Goal: Task Accomplishment & Management: Complete application form

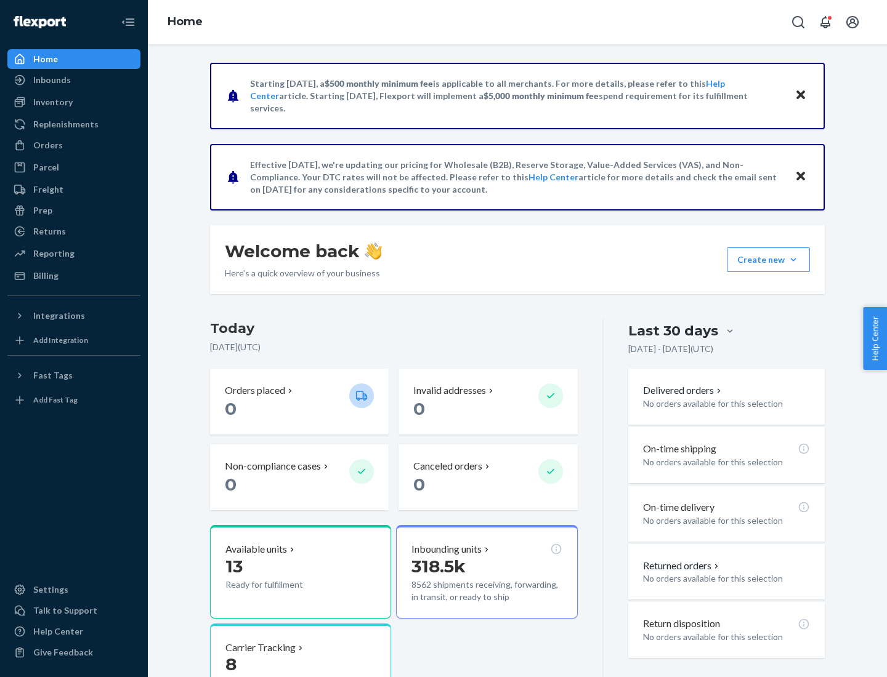
click at [793, 260] on button "Create new Create new inbound Create new order Create new product" at bounding box center [768, 260] width 83 height 25
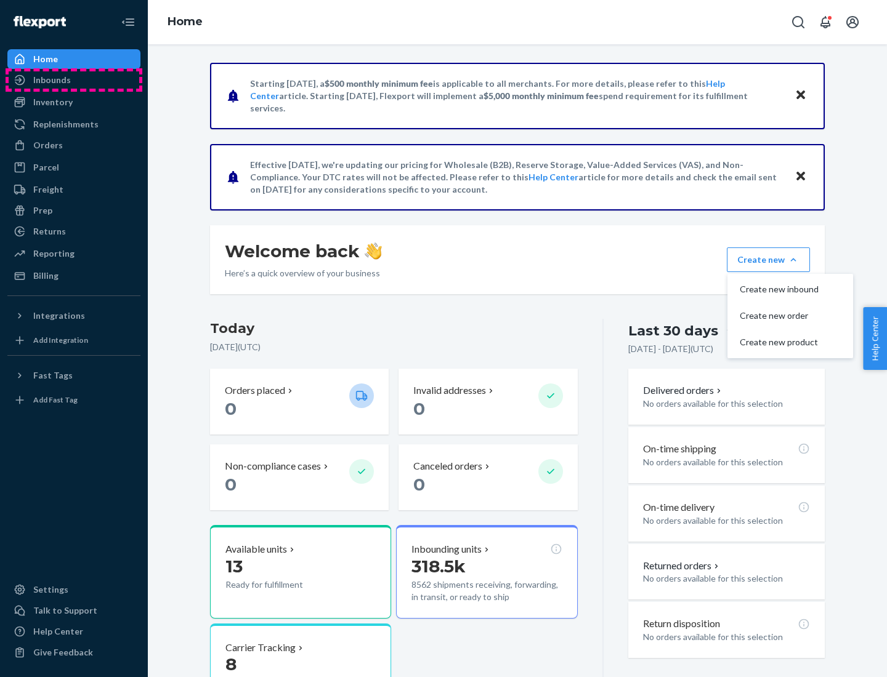
click at [74, 80] on div "Inbounds" at bounding box center [74, 79] width 131 height 17
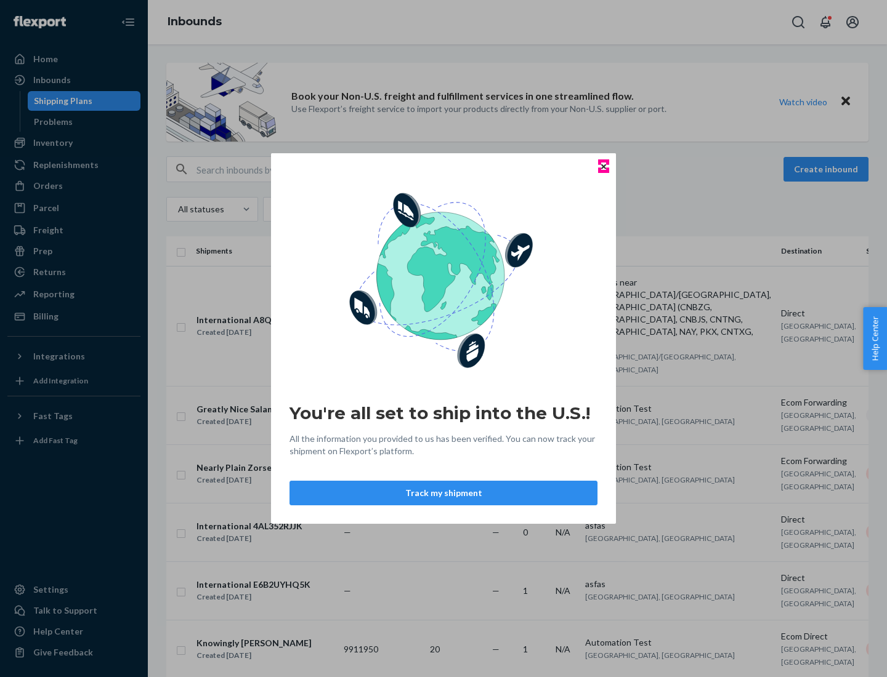
click at [603, 166] on icon "Close" at bounding box center [603, 166] width 5 height 5
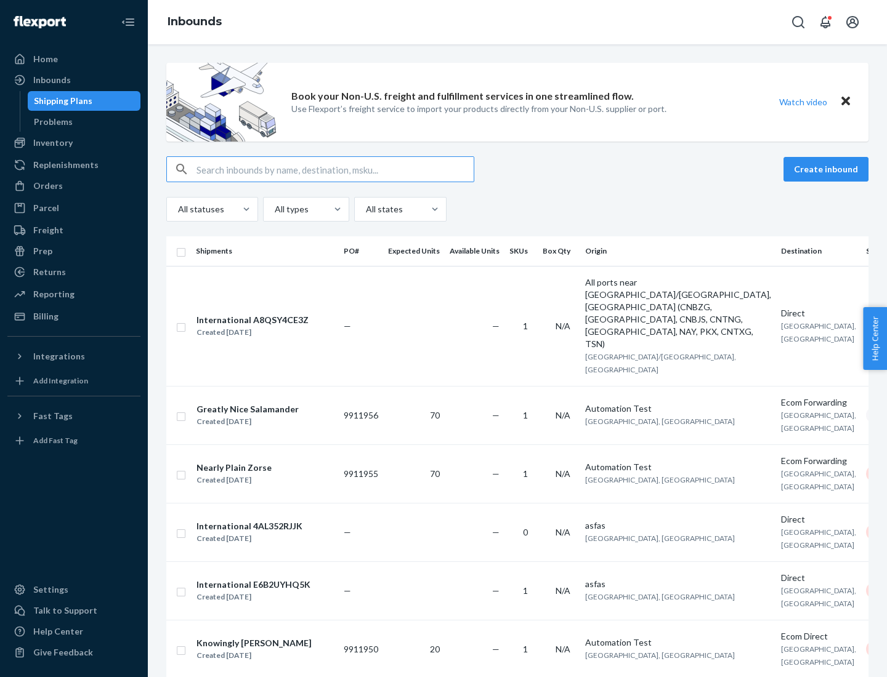
click at [828, 169] on button "Create inbound" at bounding box center [825, 169] width 85 height 25
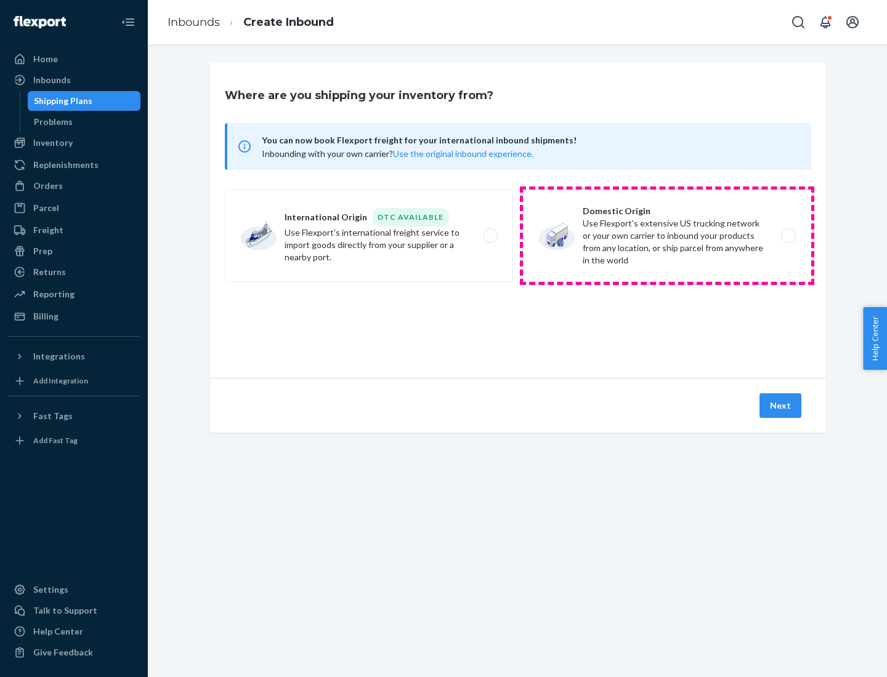
click at [667, 236] on label "Domestic Origin Use Flexport’s extensive US trucking network or your own carrie…" at bounding box center [667, 236] width 288 height 92
click at [788, 236] on input "Domestic Origin Use Flexport’s extensive US trucking network or your own carrie…" at bounding box center [792, 236] width 8 height 8
radio input "true"
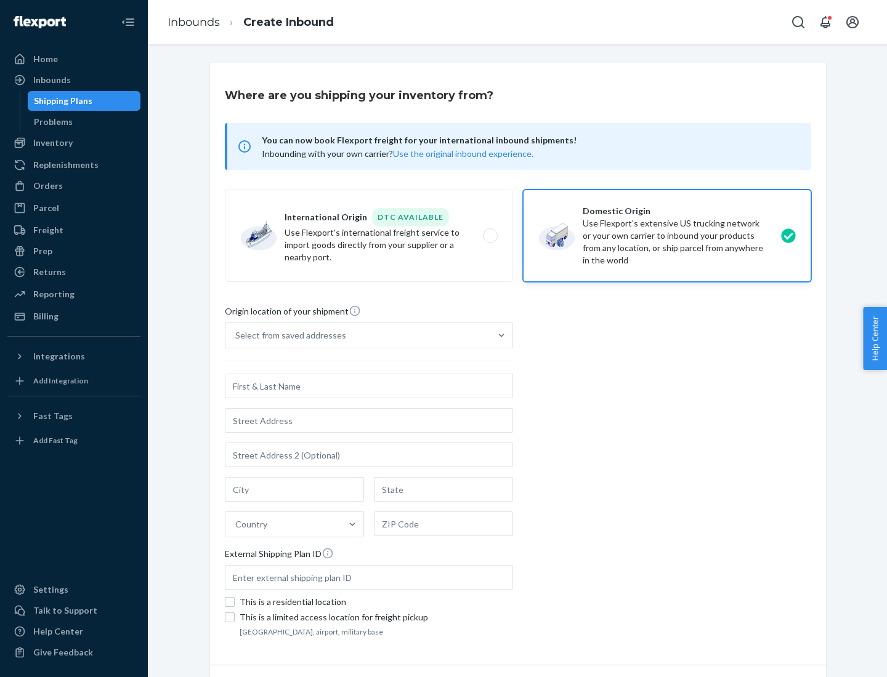
click at [358, 336] on div "Select from saved addresses" at bounding box center [357, 335] width 265 height 25
click at [236, 336] on input "Select from saved addresses" at bounding box center [235, 335] width 1 height 12
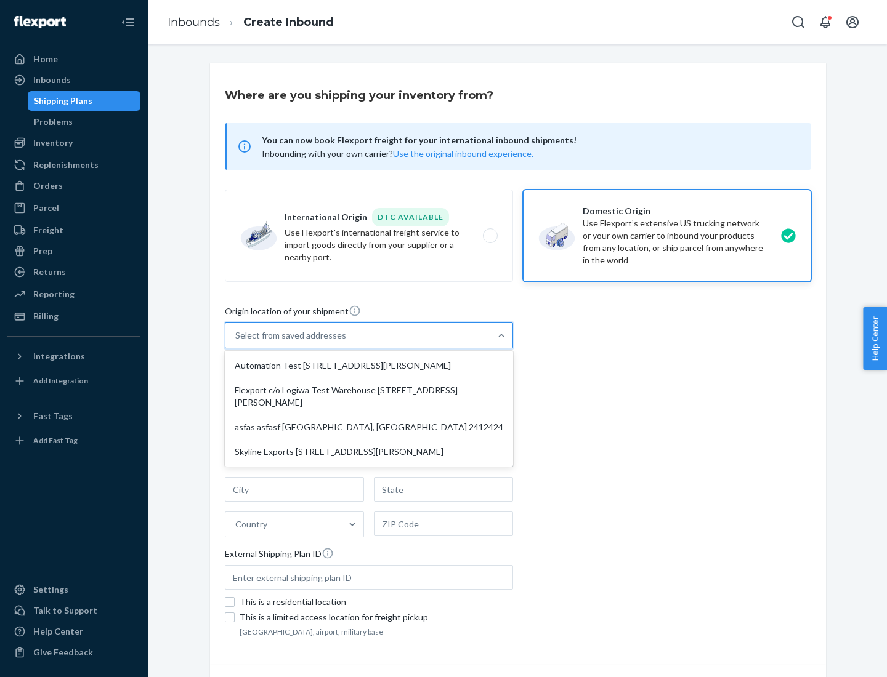
scroll to position [5, 0]
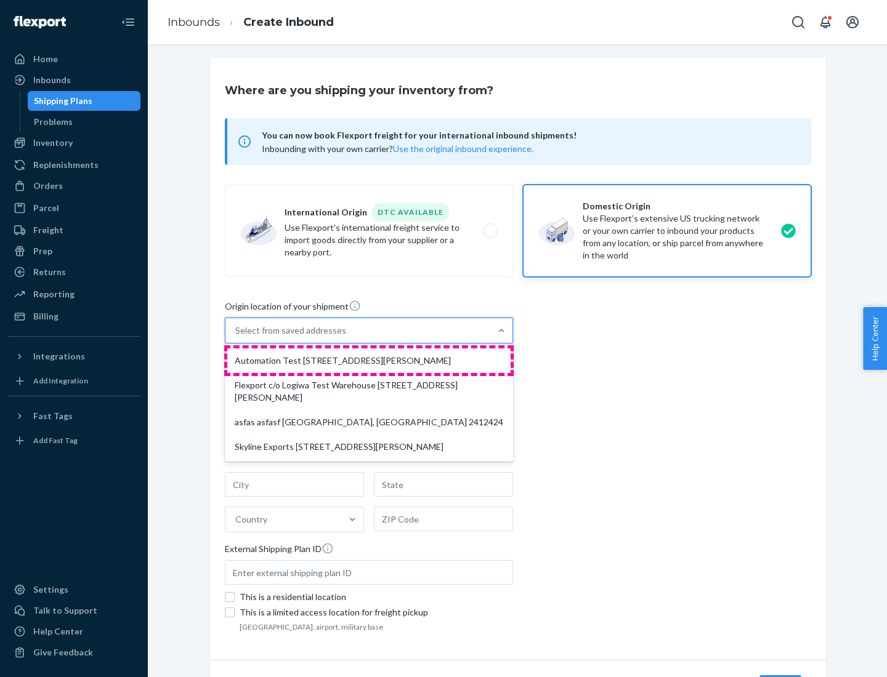
click at [369, 361] on div "Automation Test [STREET_ADDRESS][PERSON_NAME]" at bounding box center [368, 360] width 283 height 25
click at [236, 337] on input "option Automation Test [STREET_ADDRESS][PERSON_NAME] focused, 1 of 4. 4 results…" at bounding box center [235, 330] width 1 height 12
type input "Automation Test"
type input "9th Floor"
type input "[GEOGRAPHIC_DATA]"
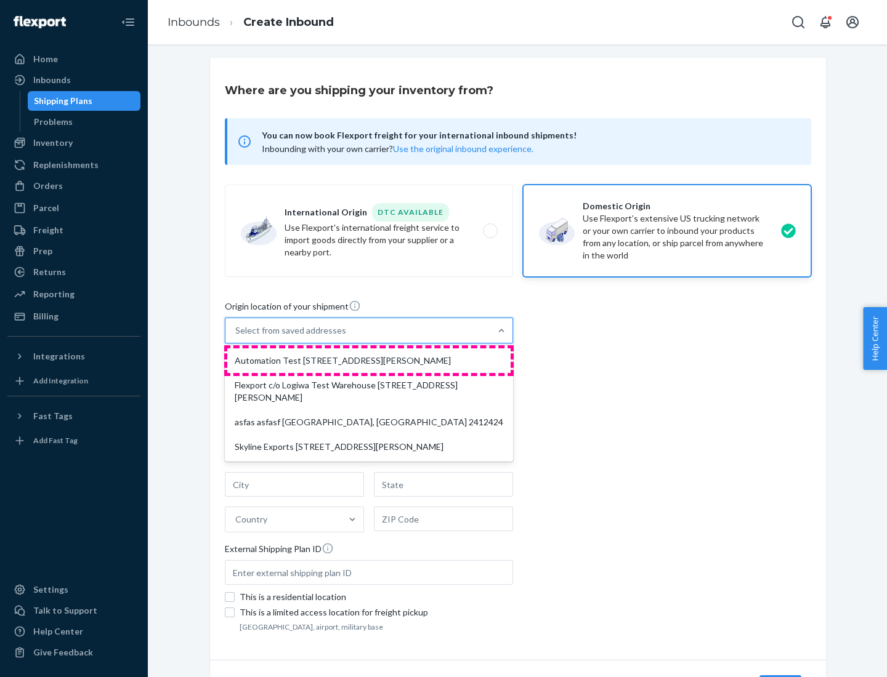
type input "CA"
type input "94104"
type input "[STREET_ADDRESS][PERSON_NAME]"
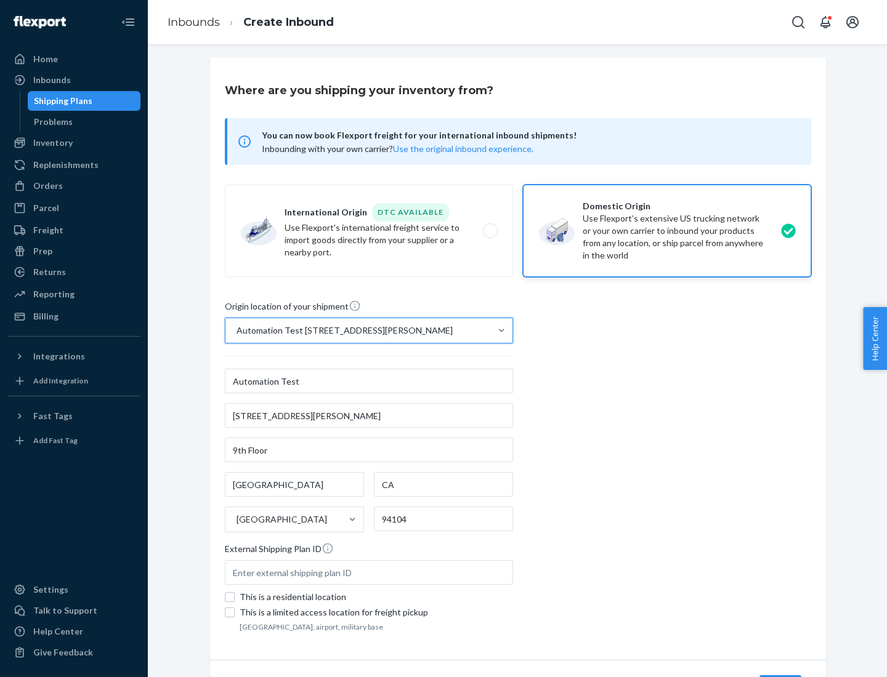
scroll to position [72, 0]
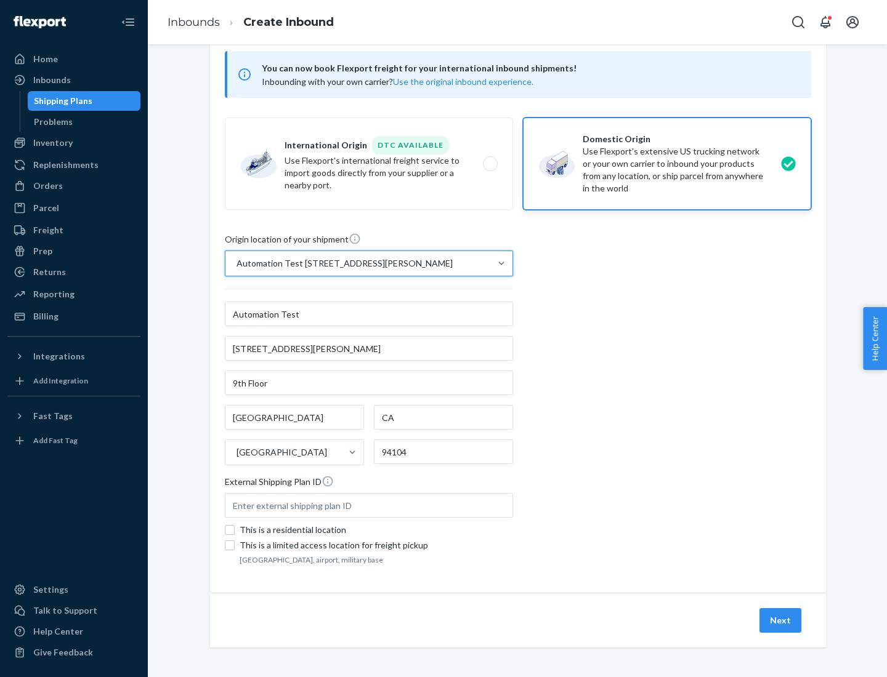
click at [781, 621] on button "Next" at bounding box center [780, 620] width 42 height 25
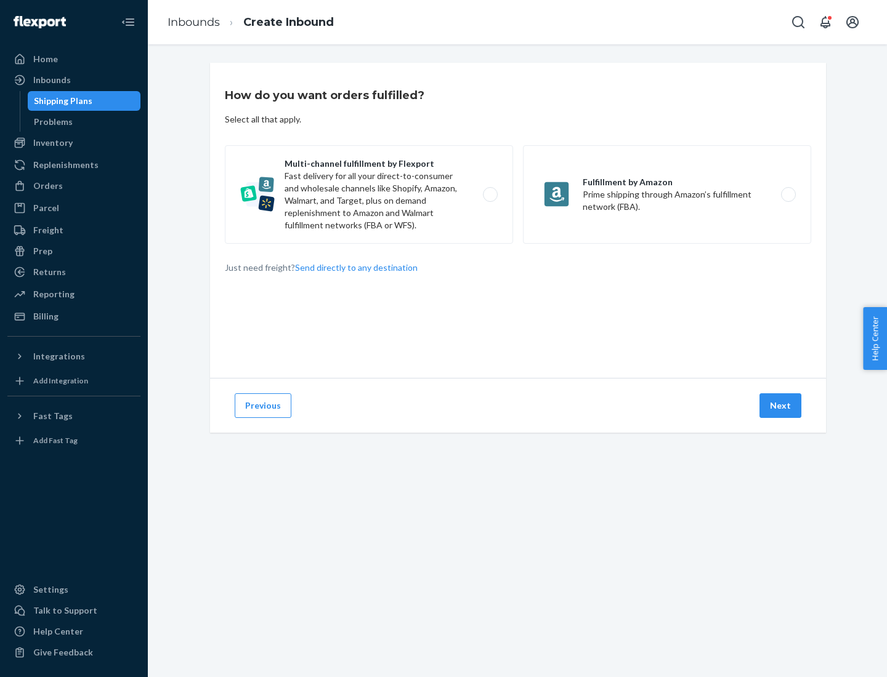
click at [369, 195] on label "Multi-channel fulfillment by Flexport Fast delivery for all your direct-to-cons…" at bounding box center [369, 194] width 288 height 99
click at [489, 195] on input "Multi-channel fulfillment by Flexport Fast delivery for all your direct-to-cons…" at bounding box center [493, 195] width 8 height 8
radio input "true"
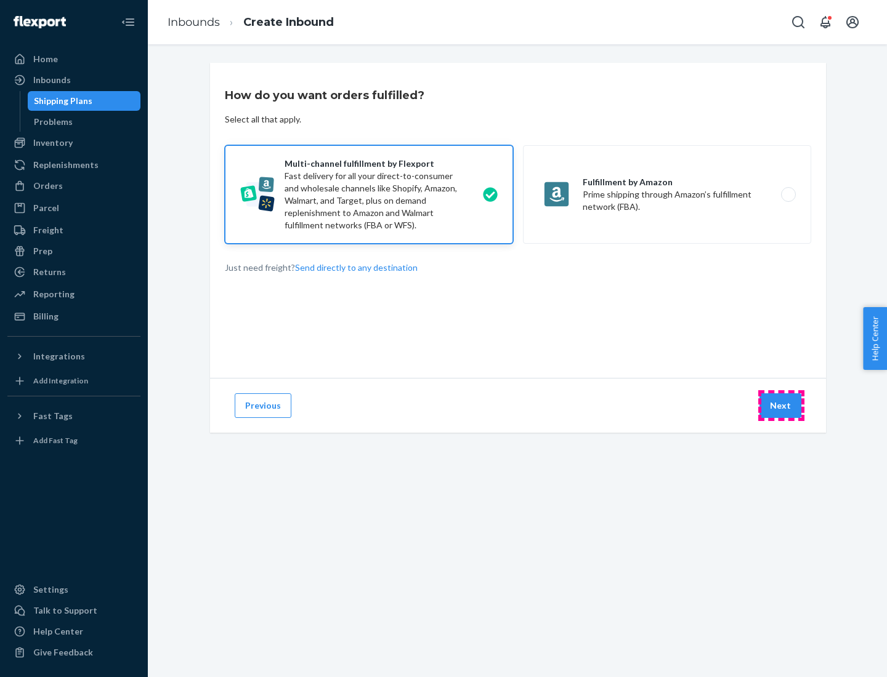
click at [781, 406] on button "Next" at bounding box center [780, 405] width 42 height 25
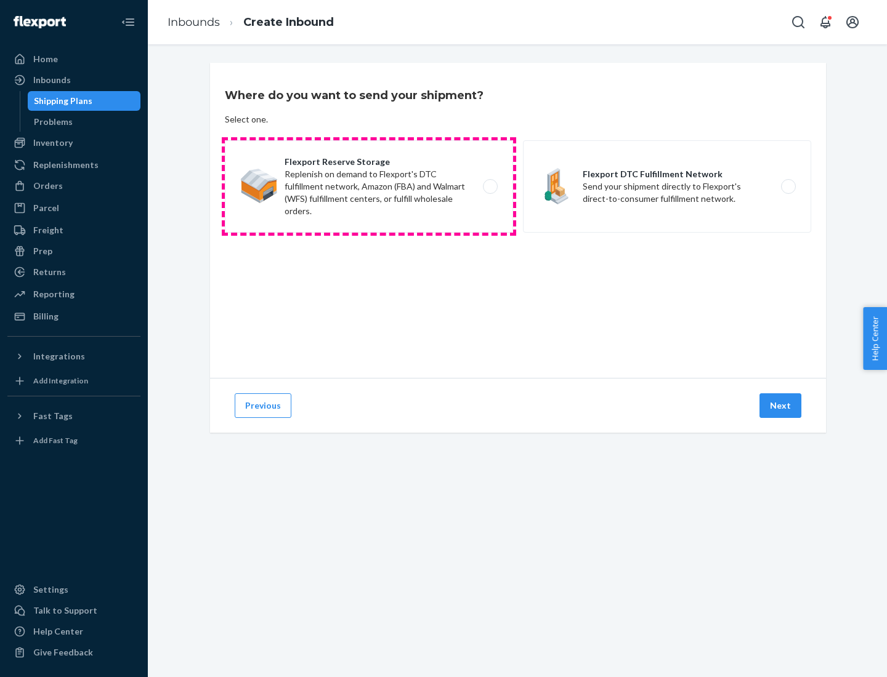
click at [369, 187] on label "Flexport Reserve Storage Replenish on demand to Flexport's DTC fulfillment netw…" at bounding box center [369, 186] width 288 height 92
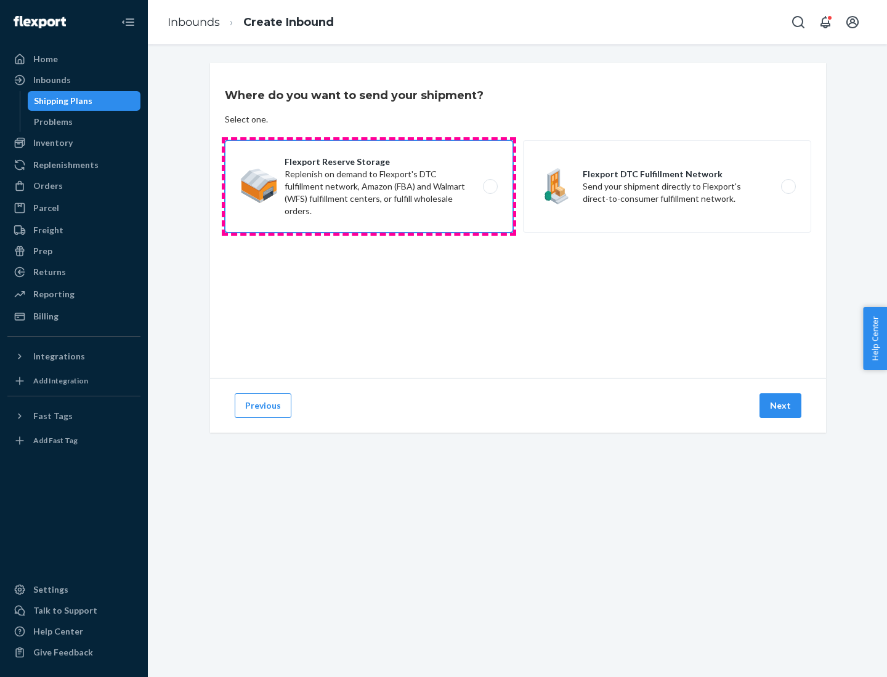
click at [489, 187] on input "Flexport Reserve Storage Replenish on demand to Flexport's DTC fulfillment netw…" at bounding box center [493, 187] width 8 height 8
radio input "true"
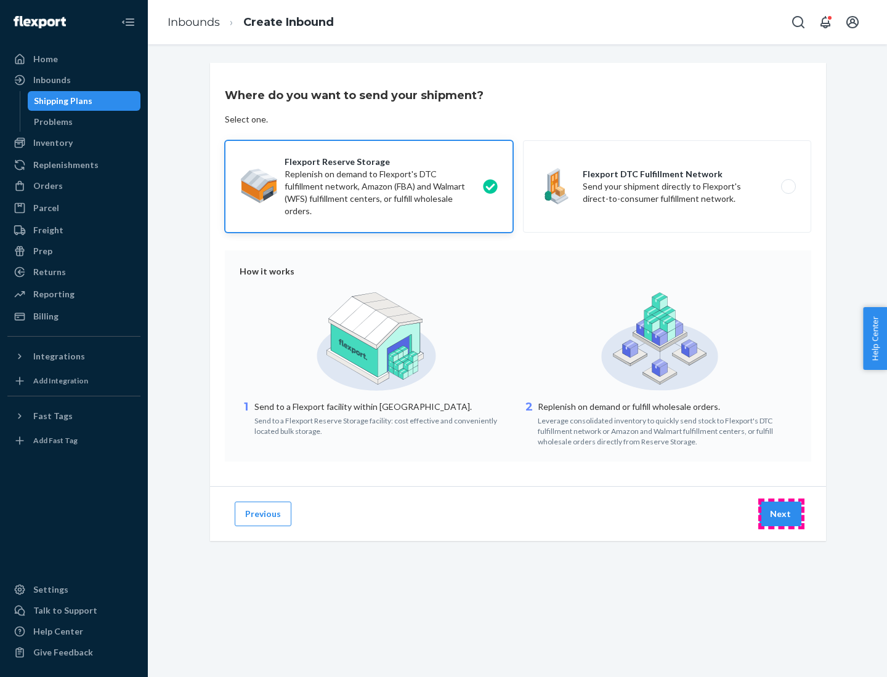
click at [781, 514] on button "Next" at bounding box center [780, 514] width 42 height 25
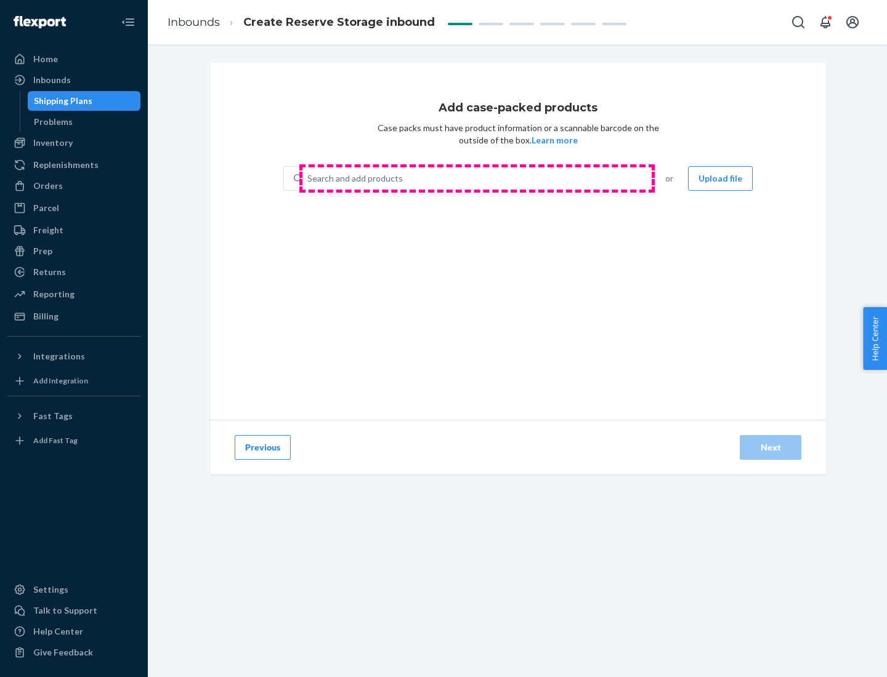
click at [477, 179] on div "Search and add products" at bounding box center [475, 178] width 347 height 22
click at [308, 179] on input "Search and add products" at bounding box center [307, 178] width 1 height 12
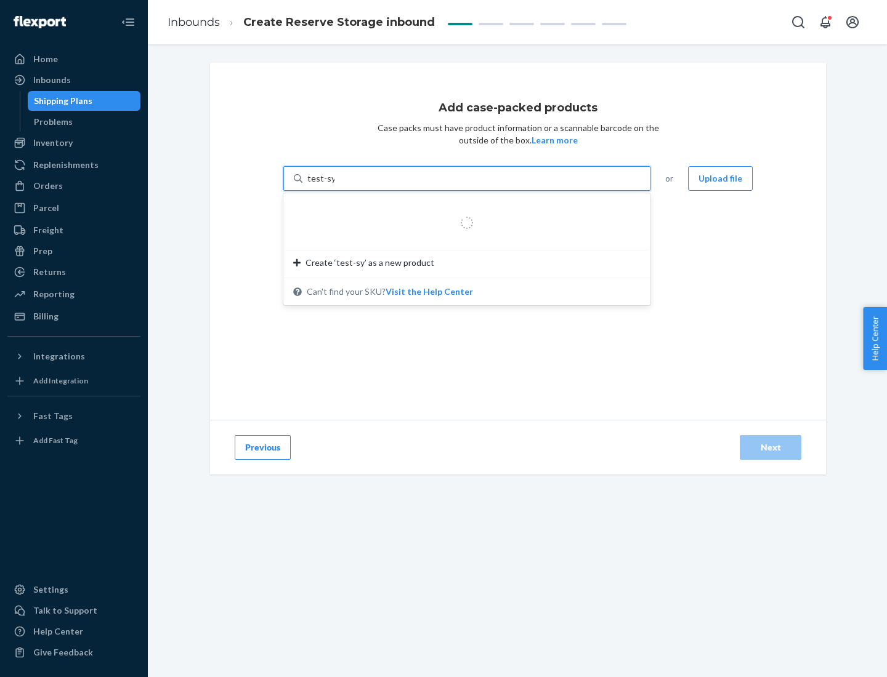
type input "test-syn"
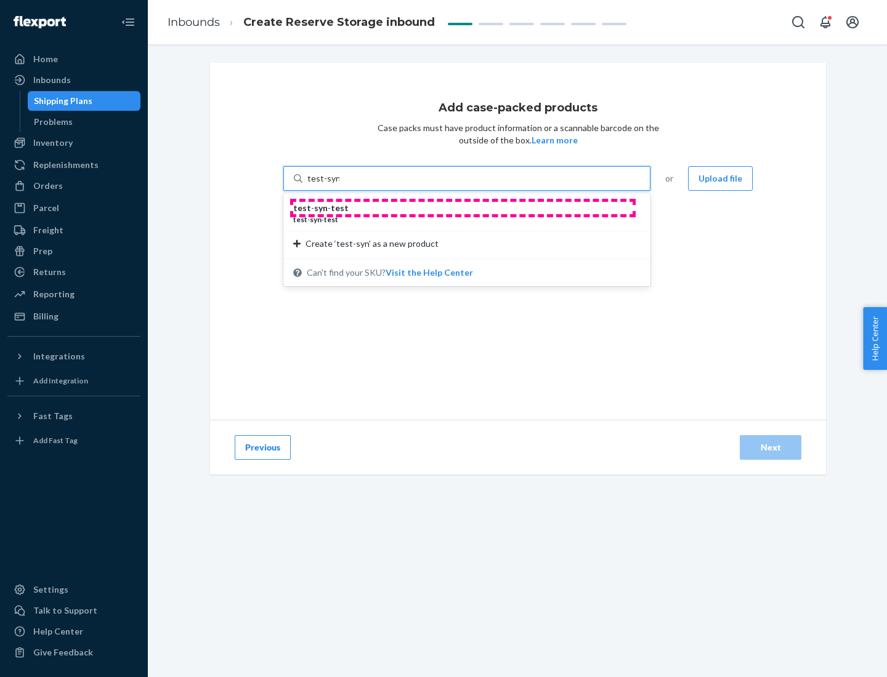
click at [462, 208] on div "test - syn - test" at bounding box center [461, 208] width 337 height 12
click at [339, 185] on input "test-syn" at bounding box center [323, 178] width 32 height 12
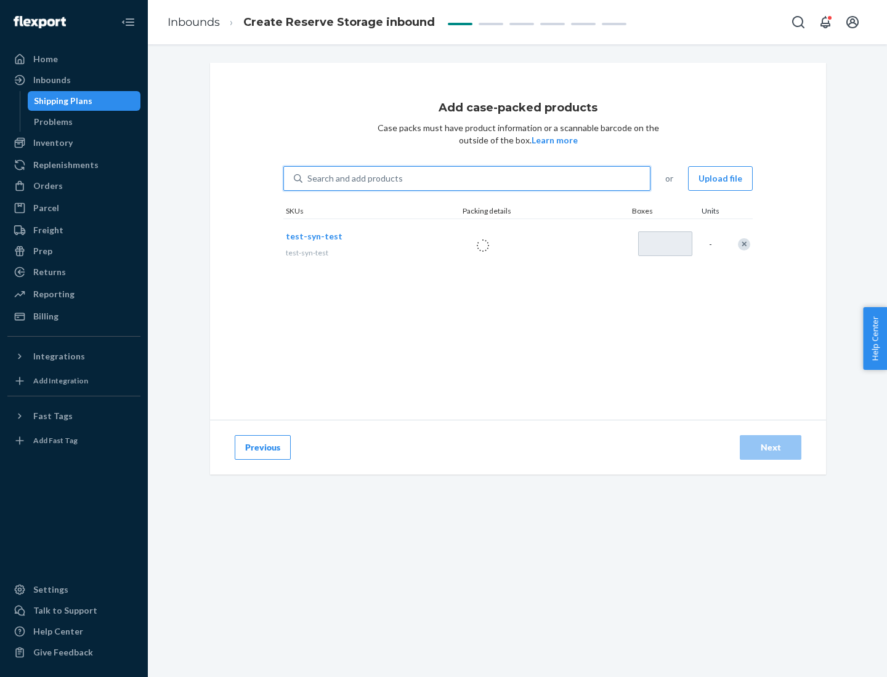
type input "1"
click at [770, 448] on div "Next" at bounding box center [770, 447] width 41 height 12
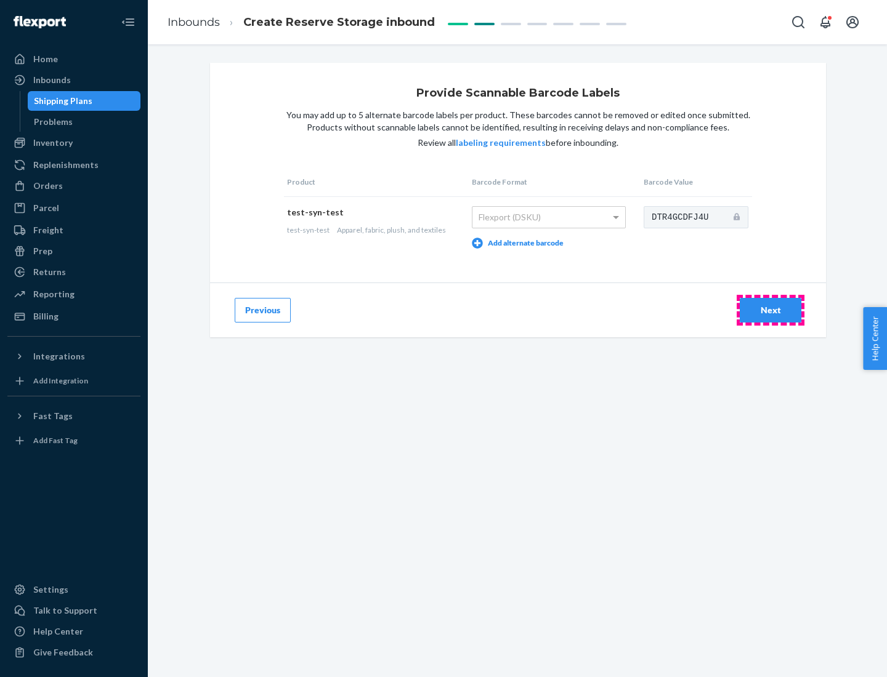
click at [770, 310] on div "Next" at bounding box center [770, 310] width 41 height 12
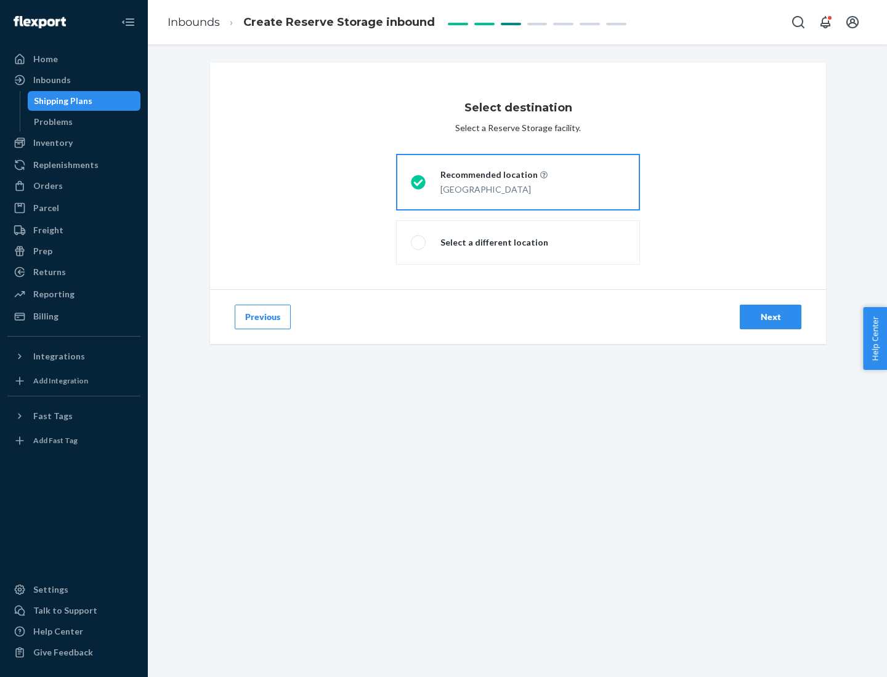
click at [770, 317] on div "Next" at bounding box center [770, 317] width 41 height 12
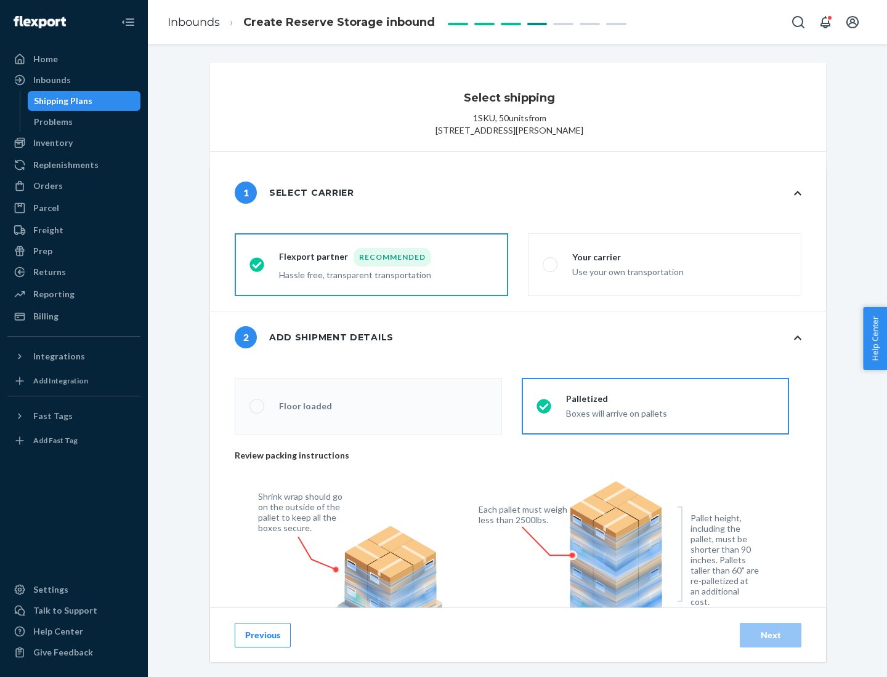
radio input "false"
type input "1"
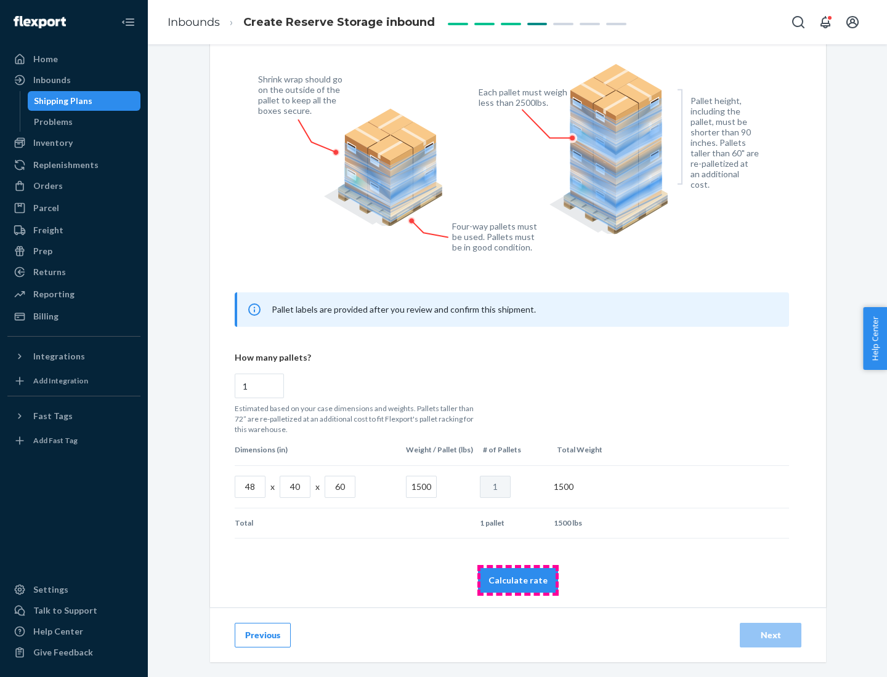
click at [518, 580] on button "Calculate rate" at bounding box center [518, 580] width 80 height 25
radio input "false"
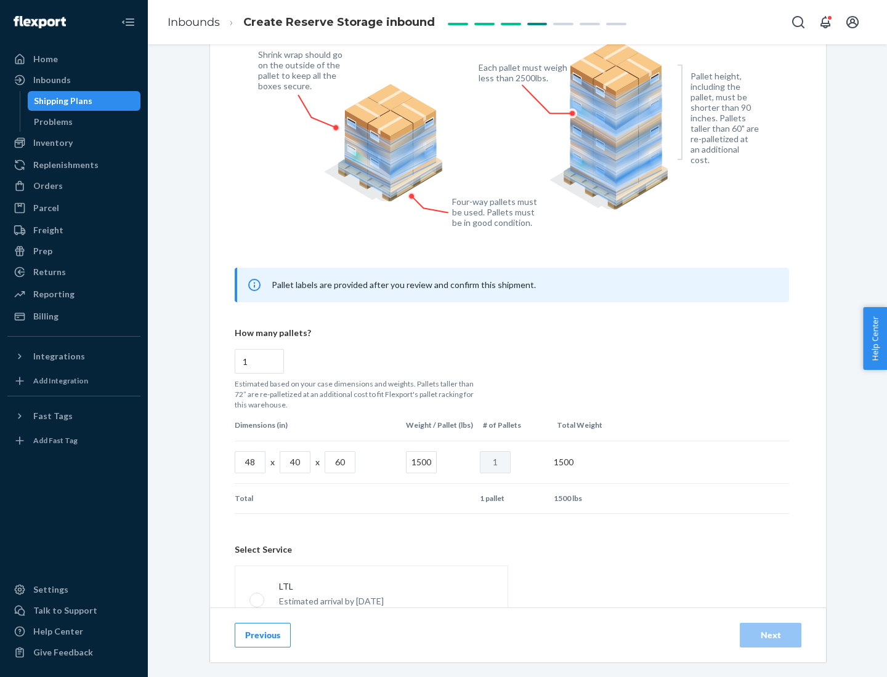
scroll to position [544, 0]
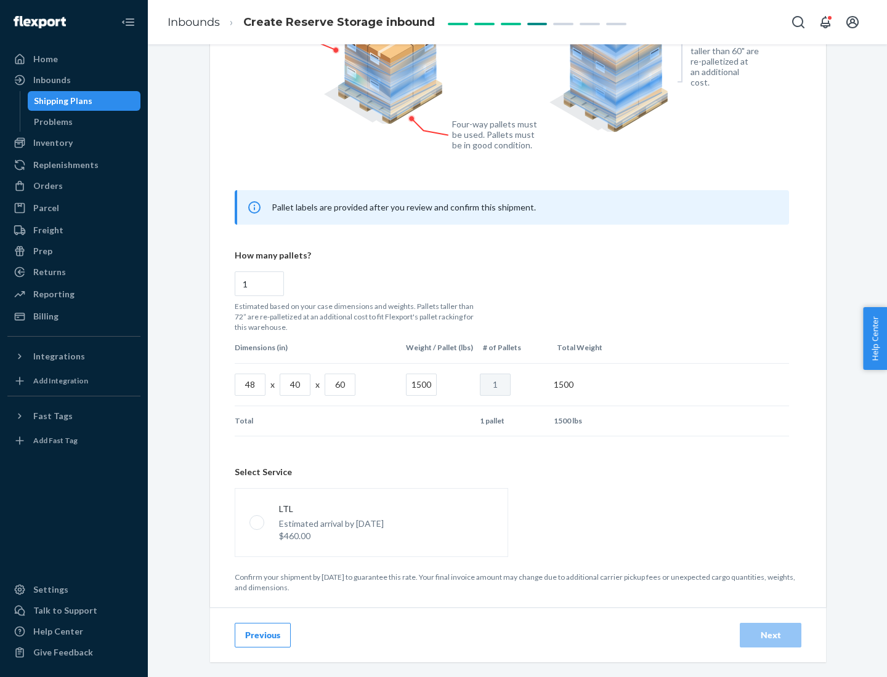
click at [371, 522] on p "Estimated arrival by [DATE]" at bounding box center [331, 524] width 105 height 12
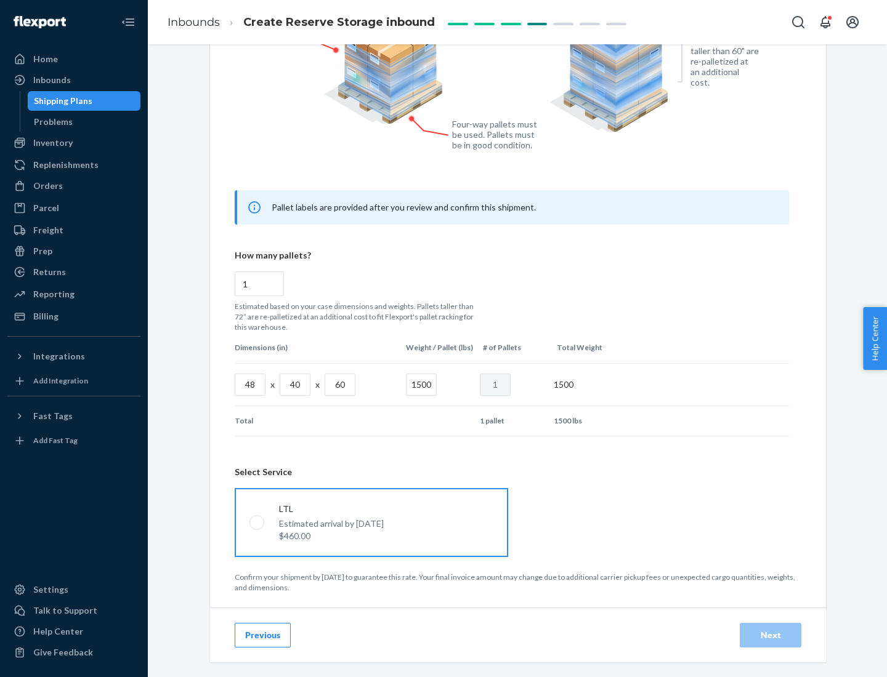
click at [257, 522] on input "LTL Estimated arrival by [DATE] $460.00" at bounding box center [253, 522] width 8 height 8
radio input "true"
radio input "false"
click at [770, 635] on div "Next" at bounding box center [770, 635] width 41 height 12
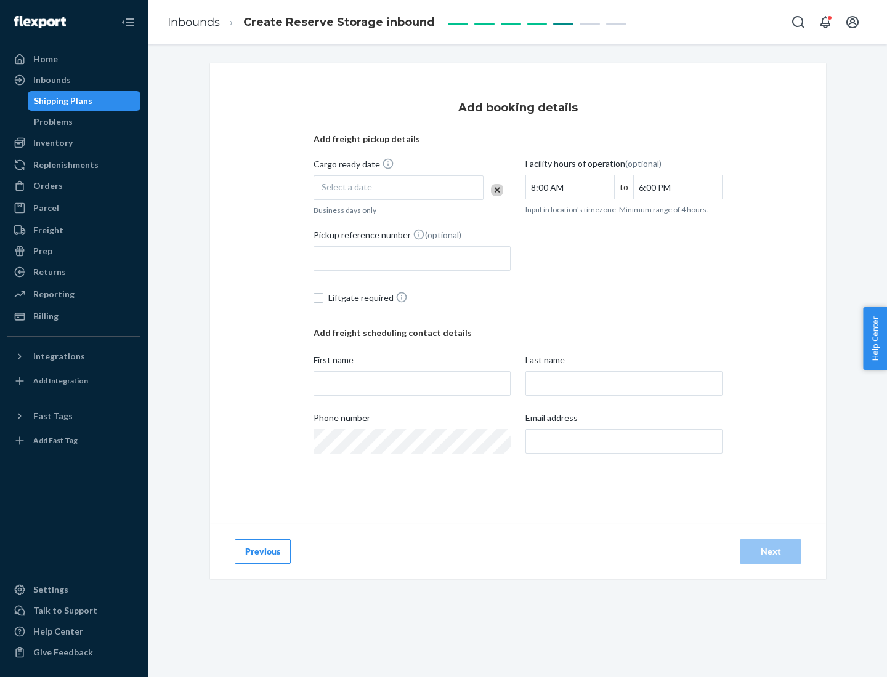
click at [398, 188] on div "Select a date" at bounding box center [398, 187] width 170 height 25
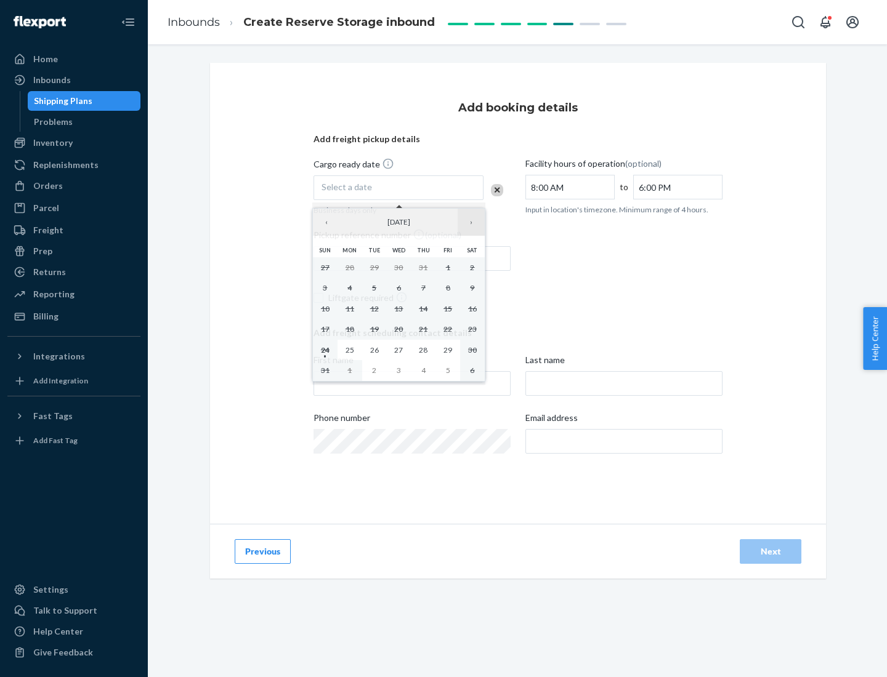
click at [471, 222] on button "›" at bounding box center [470, 222] width 27 height 27
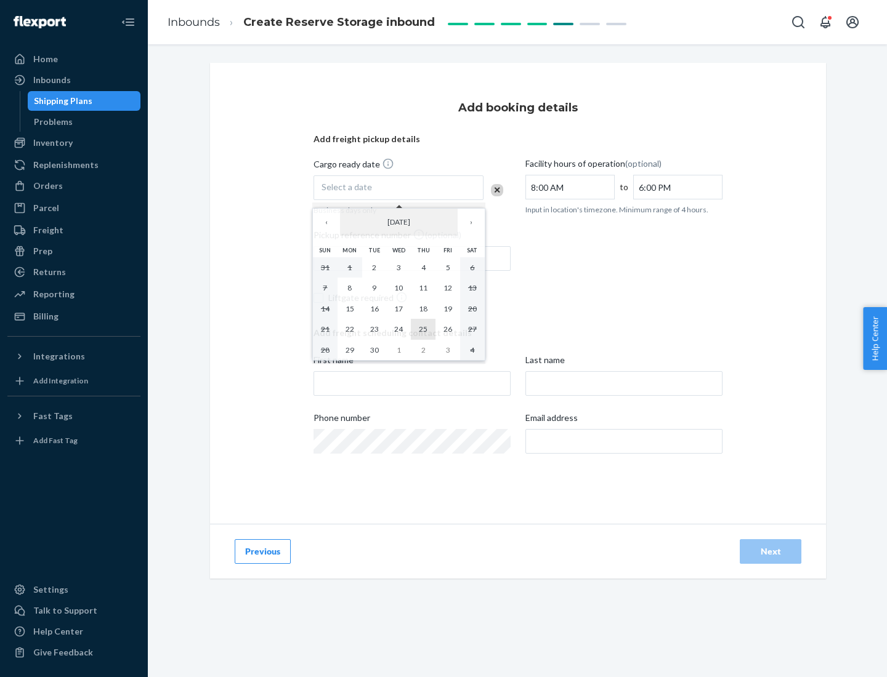
click at [423, 329] on abbr "25" at bounding box center [423, 328] width 9 height 9
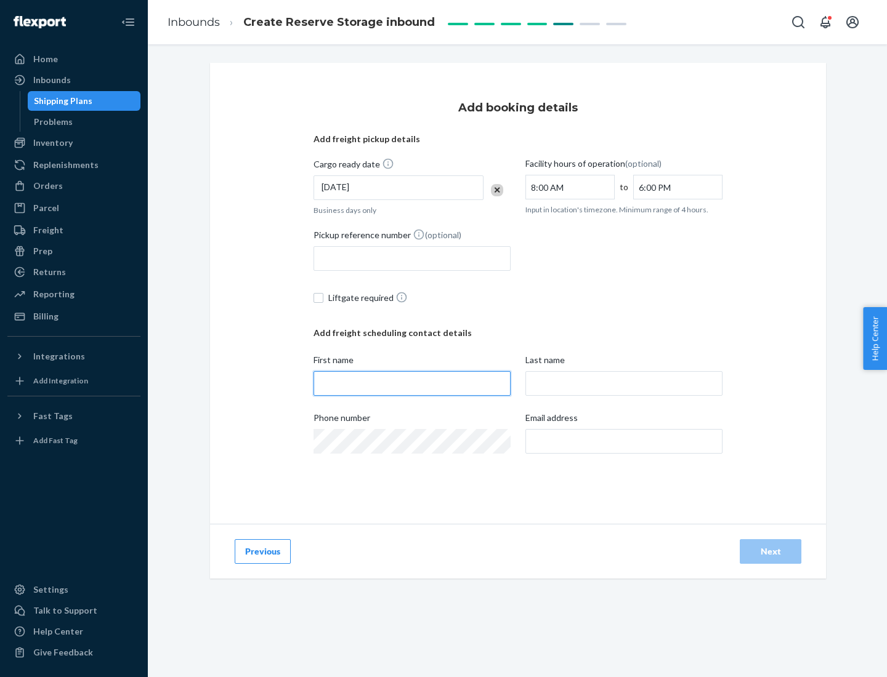
click at [412, 384] on input "First name" at bounding box center [411, 383] width 197 height 25
type input "[PERSON_NAME]"
click at [624, 384] on input "Last name" at bounding box center [623, 383] width 197 height 25
type input "Doe"
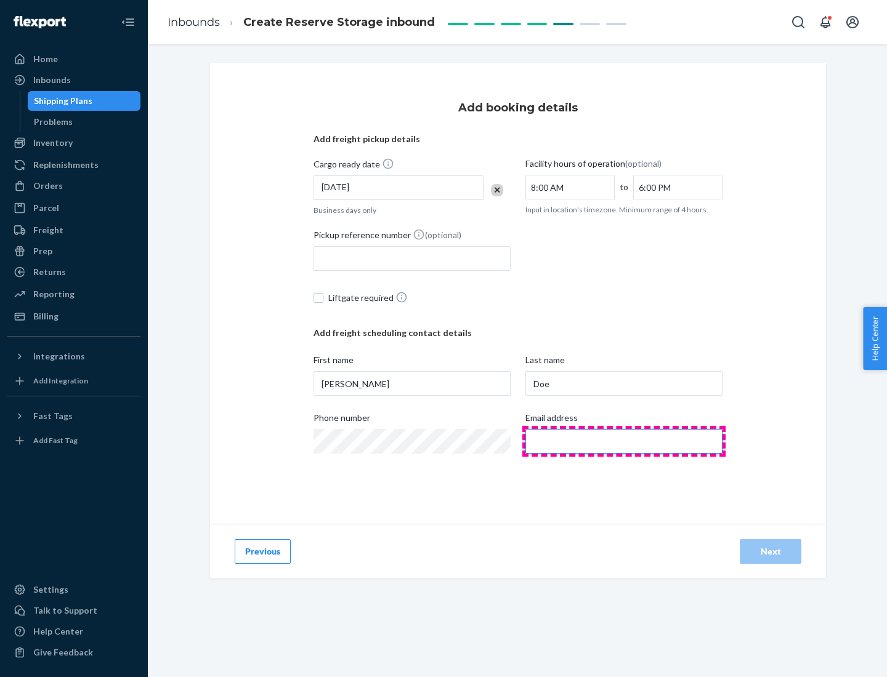
click at [624, 441] on input "Email address" at bounding box center [623, 441] width 197 height 25
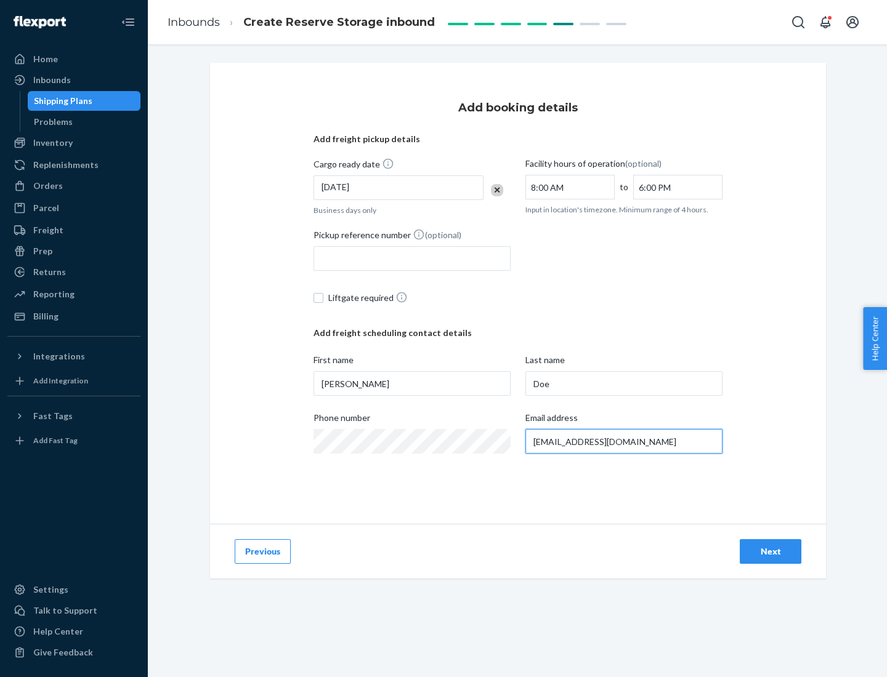
type input "[EMAIL_ADDRESS][DOMAIN_NAME]"
click at [770, 552] on div "Next" at bounding box center [770, 552] width 41 height 12
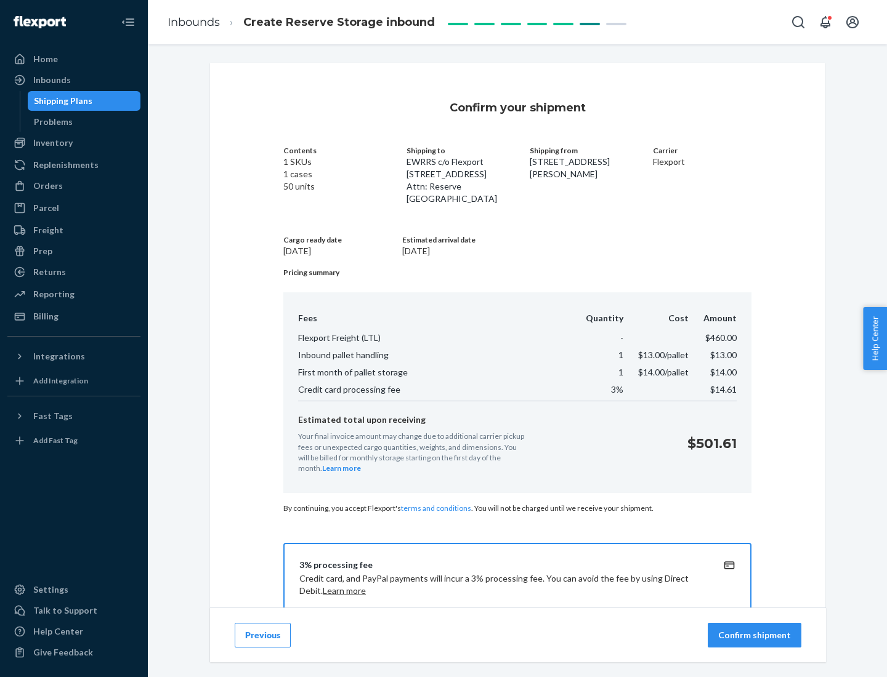
scroll to position [177, 0]
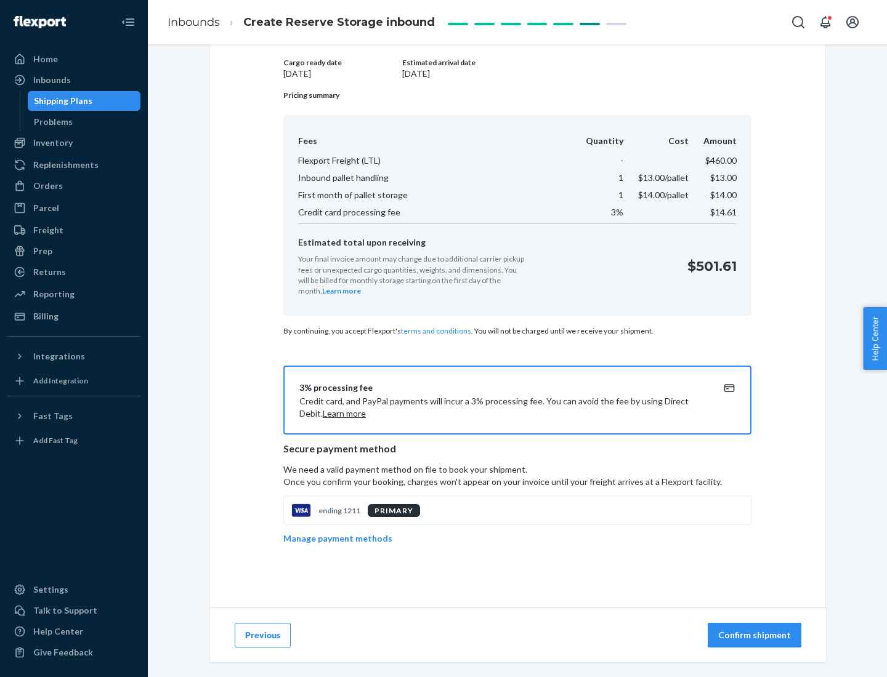
click at [755, 635] on p "Confirm shipment" at bounding box center [754, 635] width 73 height 12
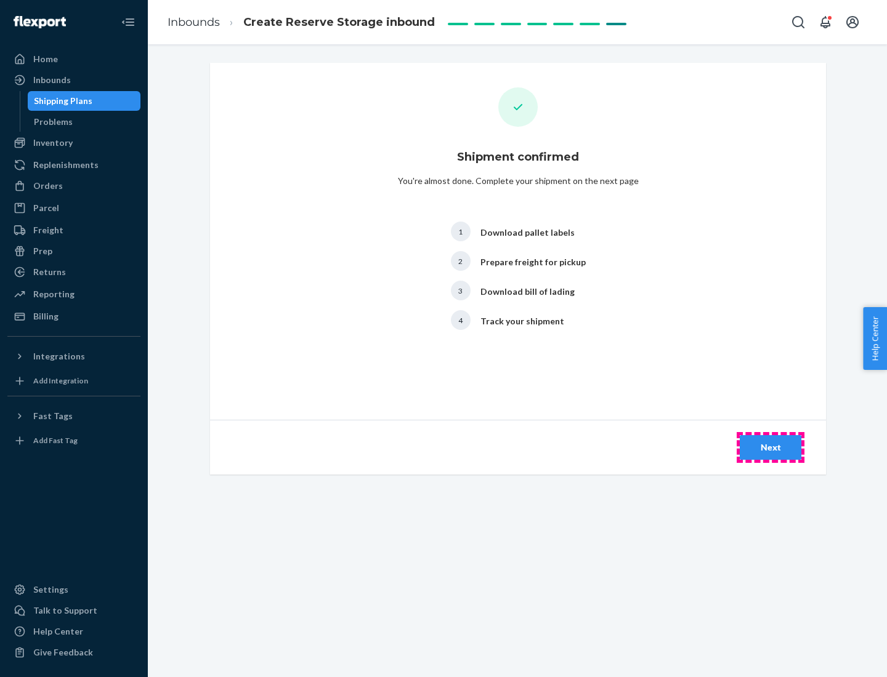
click at [770, 448] on div "Next" at bounding box center [770, 447] width 41 height 12
